Goal: Task Accomplishment & Management: Complete application form

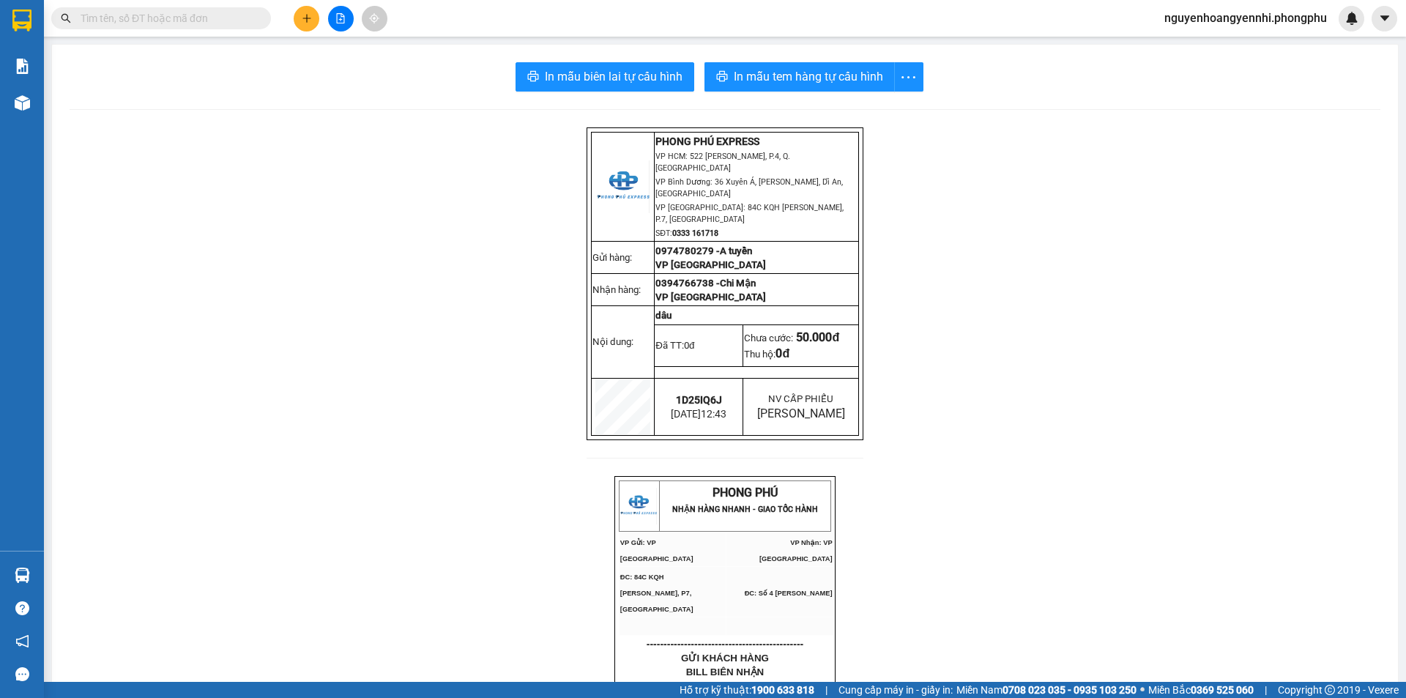
click at [304, 18] on icon "plus" at bounding box center [306, 18] width 8 height 1
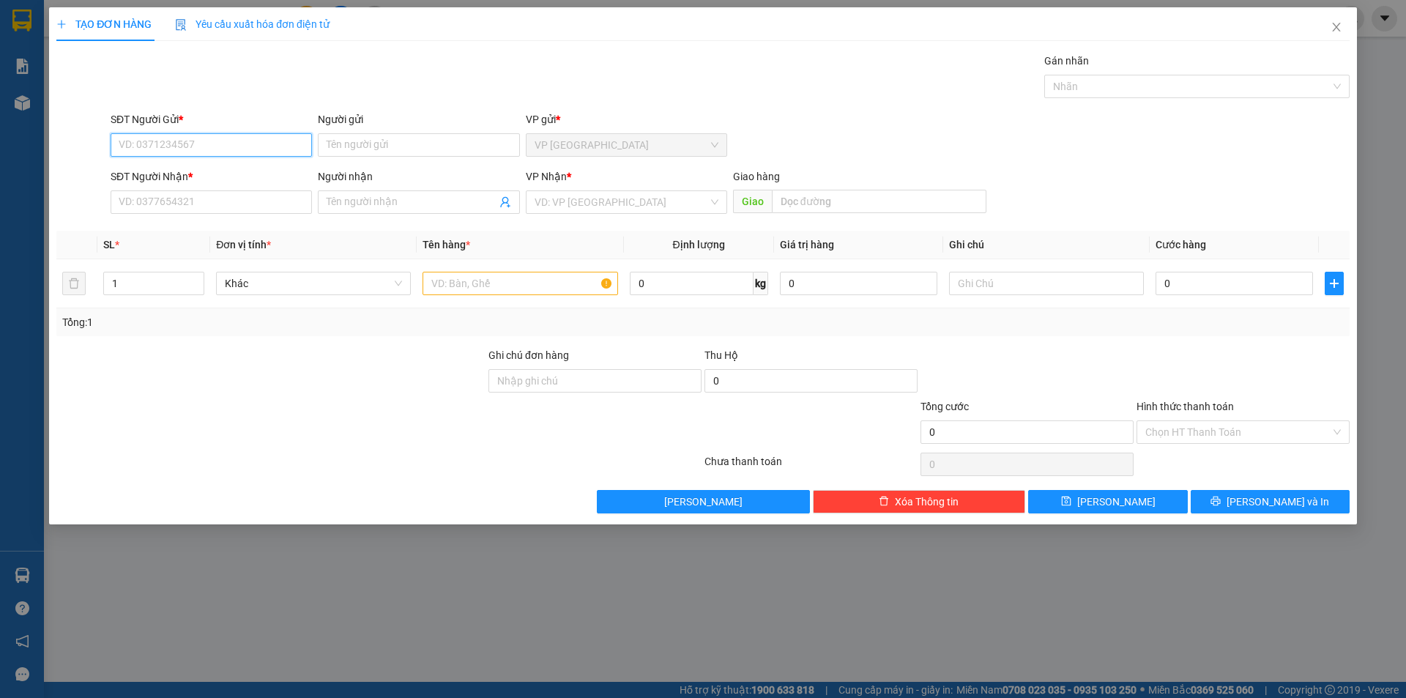
click at [235, 139] on input "SĐT Người Gửi *" at bounding box center [211, 144] width 201 height 23
type input "0976352939"
click at [231, 171] on div "0976352939 - chú Phụng" at bounding box center [211, 174] width 184 height 16
type input "chú Phụng"
type input "0965026939"
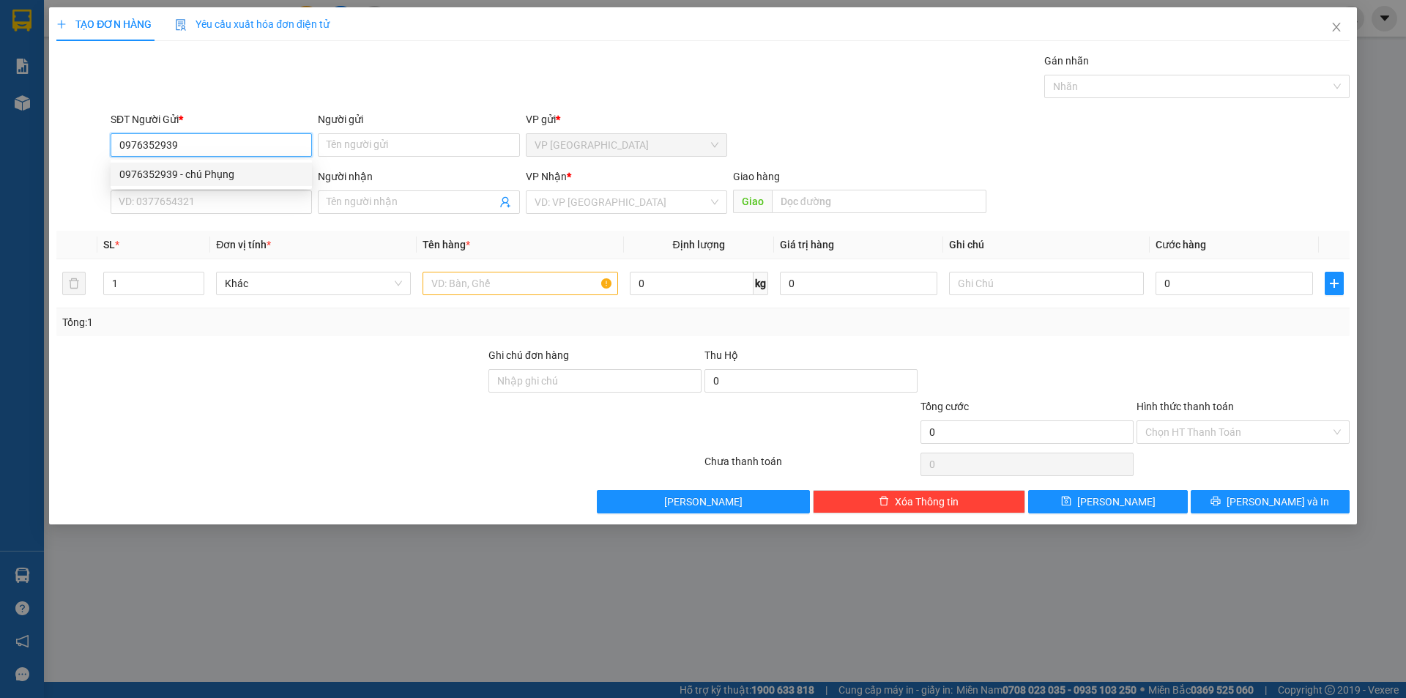
type input "Tuấn"
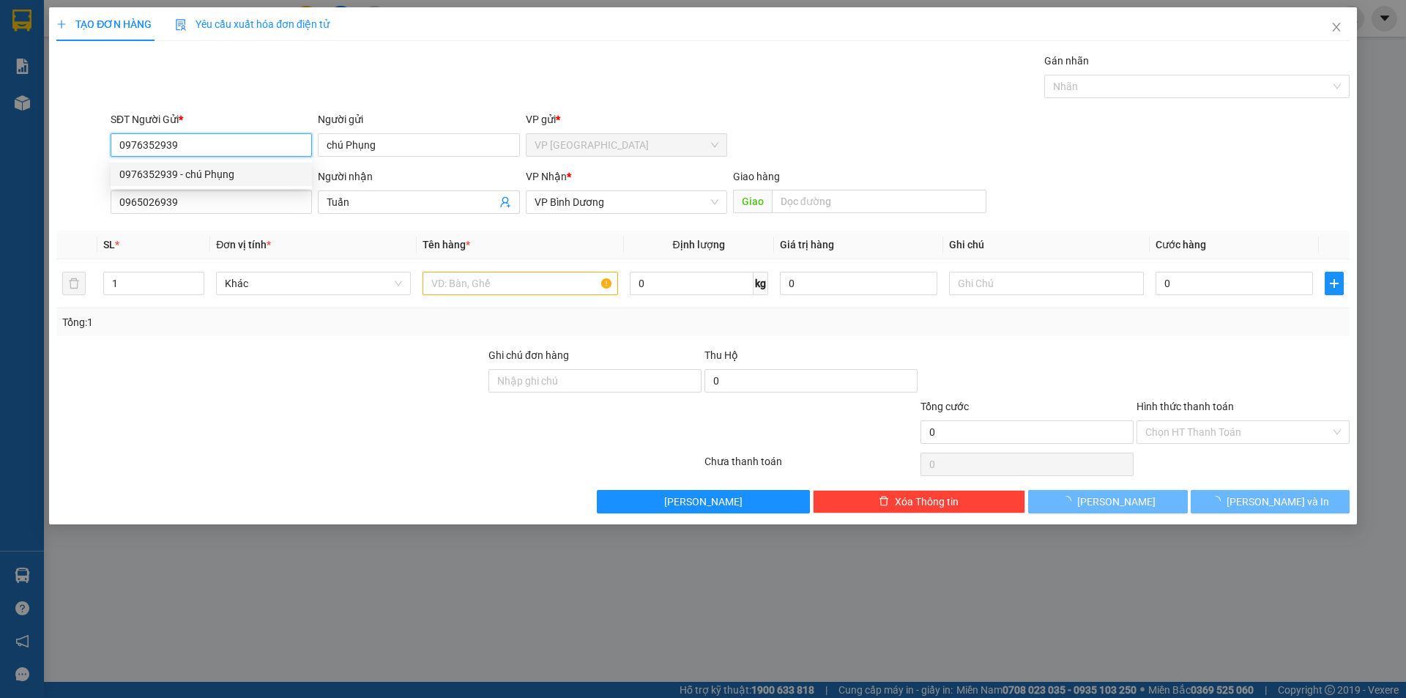
type input "80.000"
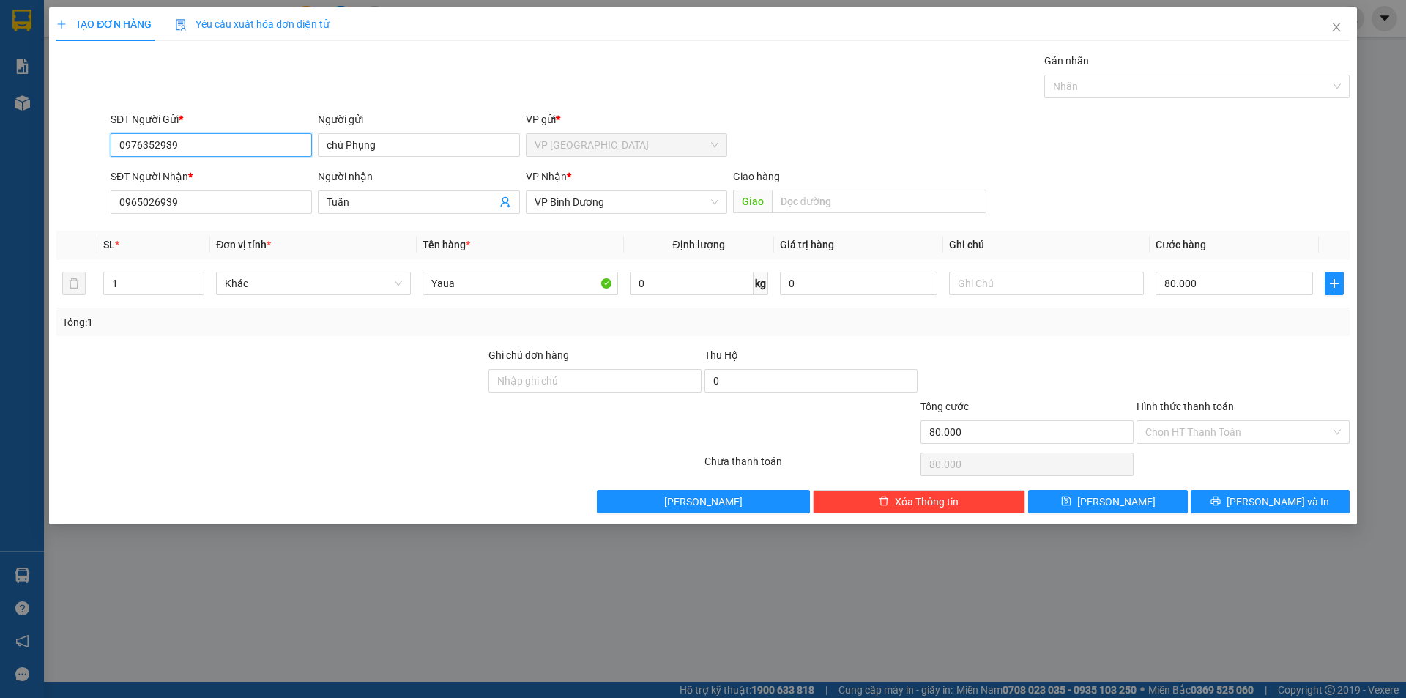
type input "0976352939"
click at [0, 211] on div "TẠO ĐƠN HÀNG Yêu cầu xuất hóa đơn điện tử Transit Pickup Surcharge Ids Transit …" at bounding box center [703, 349] width 1406 height 698
type input "0968994855"
click at [405, 206] on input "Tuấn" at bounding box center [411, 202] width 169 height 16
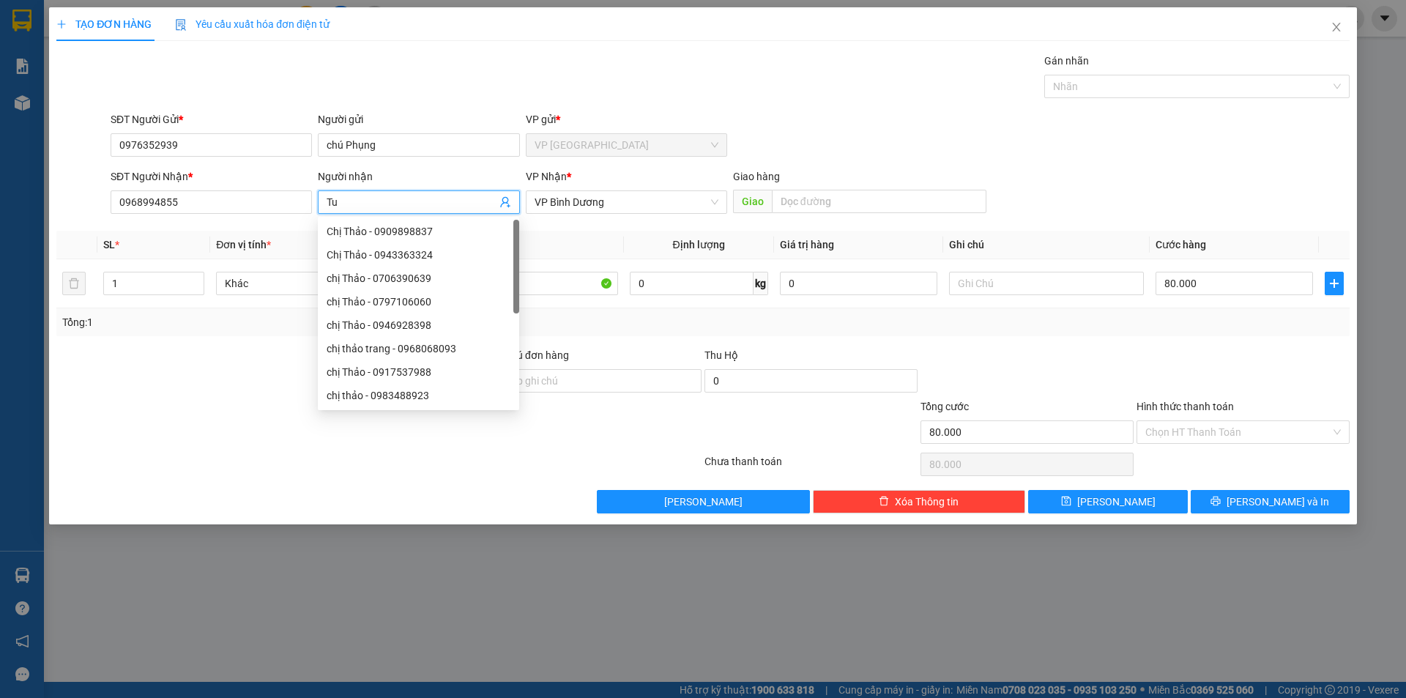
type input "T"
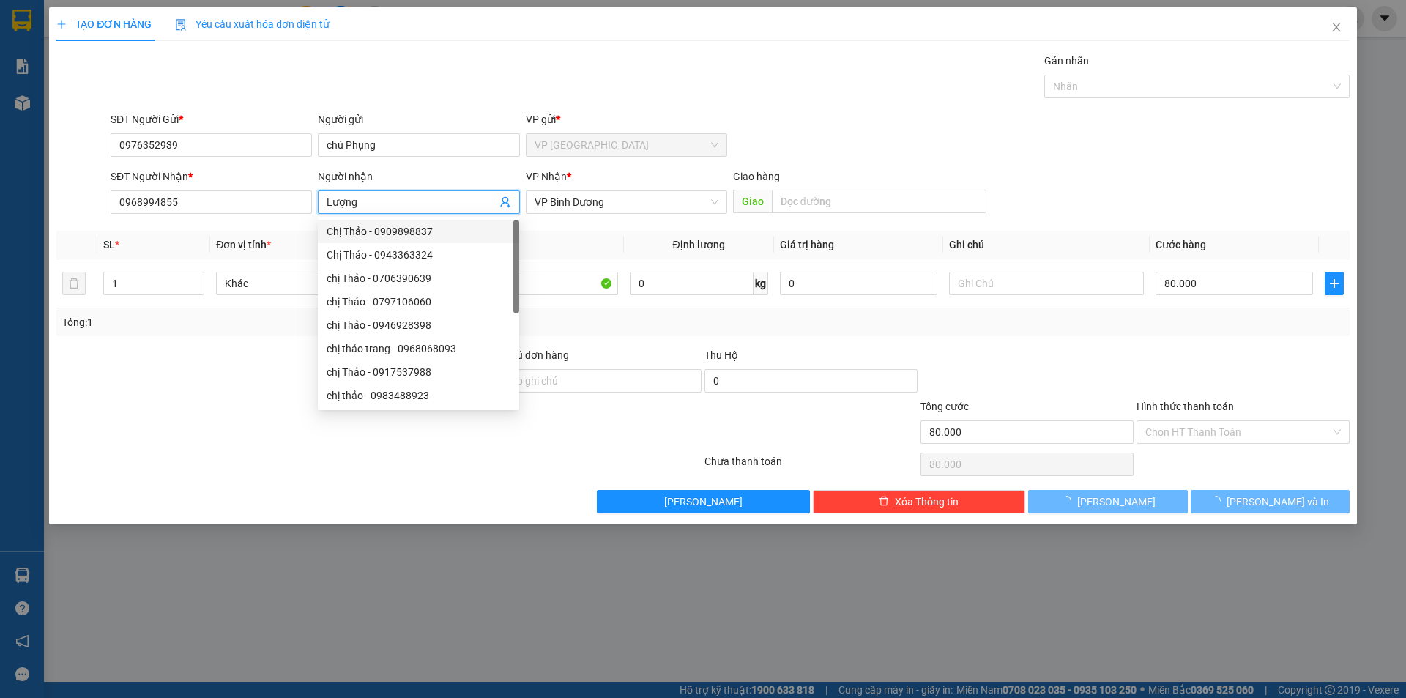
type input "Lượng"
click at [609, 436] on div at bounding box center [595, 423] width 216 height 51
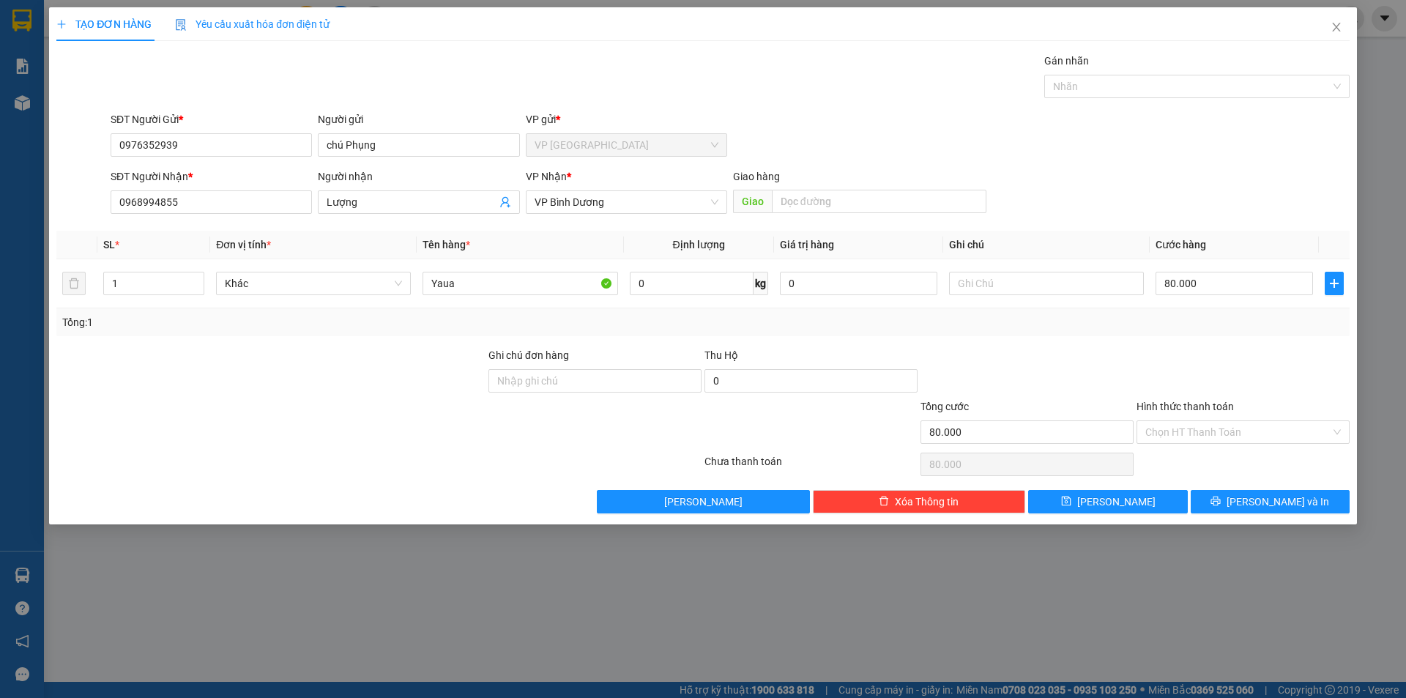
click at [1212, 365] on div at bounding box center [1243, 372] width 216 height 51
click at [1228, 431] on input "Hình thức thanh toán" at bounding box center [1237, 432] width 185 height 22
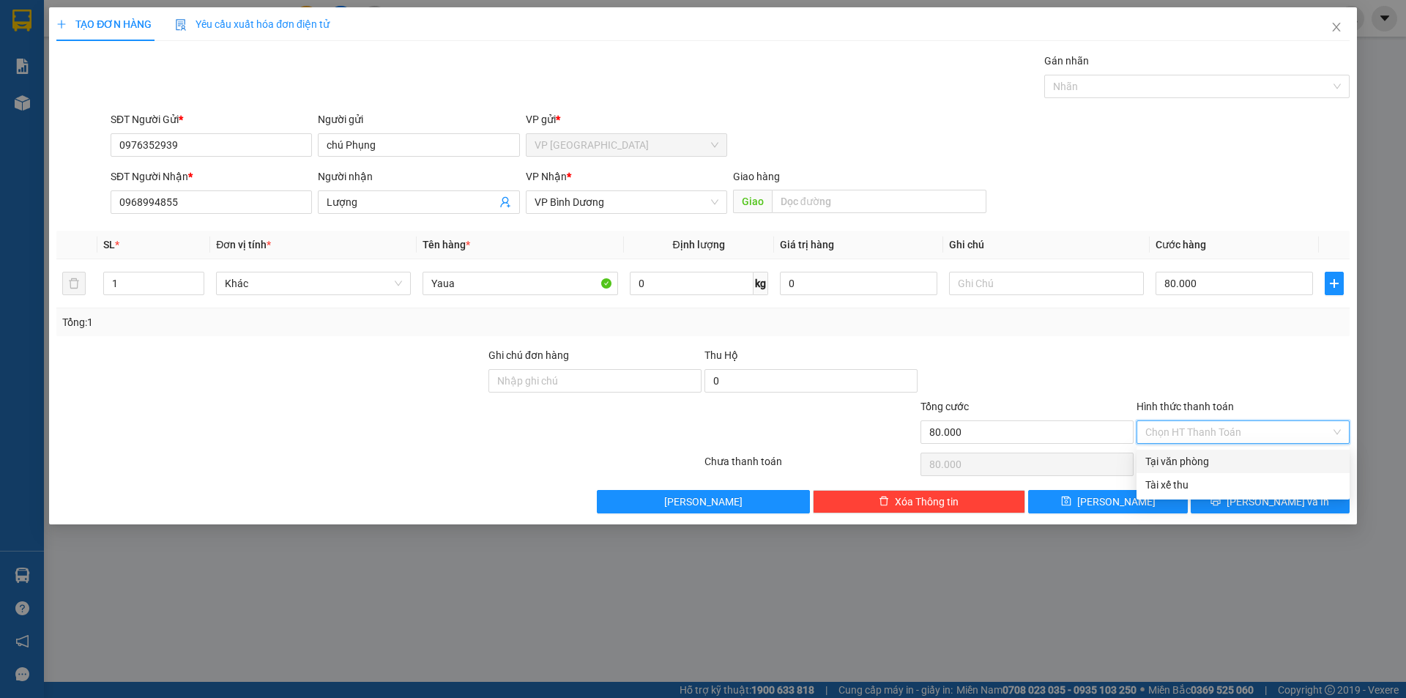
click at [1224, 460] on div "Tại văn phòng" at bounding box center [1243, 461] width 196 height 16
type input "0"
click at [1221, 500] on icon "printer" at bounding box center [1216, 501] width 10 height 10
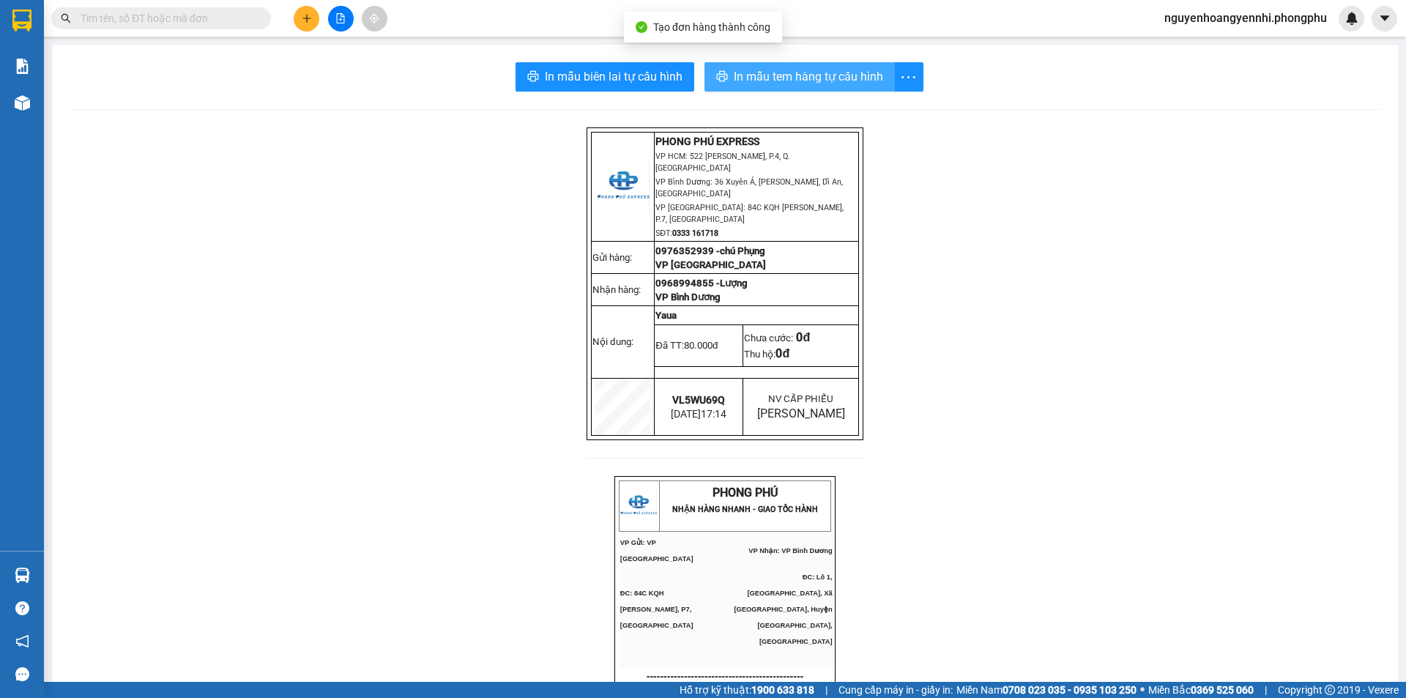
click at [831, 82] on span "In mẫu tem hàng tự cấu hình" at bounding box center [808, 76] width 149 height 18
